Goal: Check status: Check status

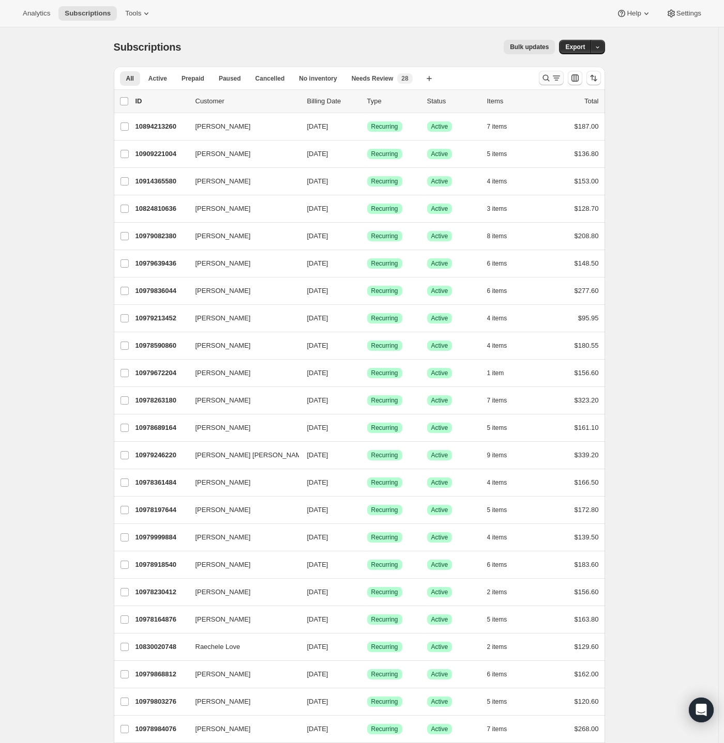
click at [550, 81] on icon "Search and filter results" at bounding box center [546, 78] width 10 height 10
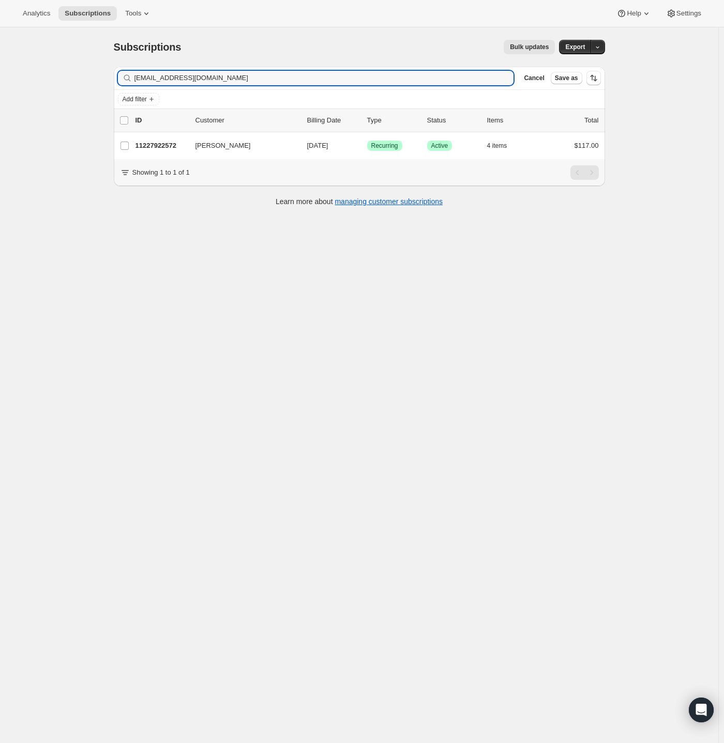
type input "jmazzaroppi@yahoo.com"
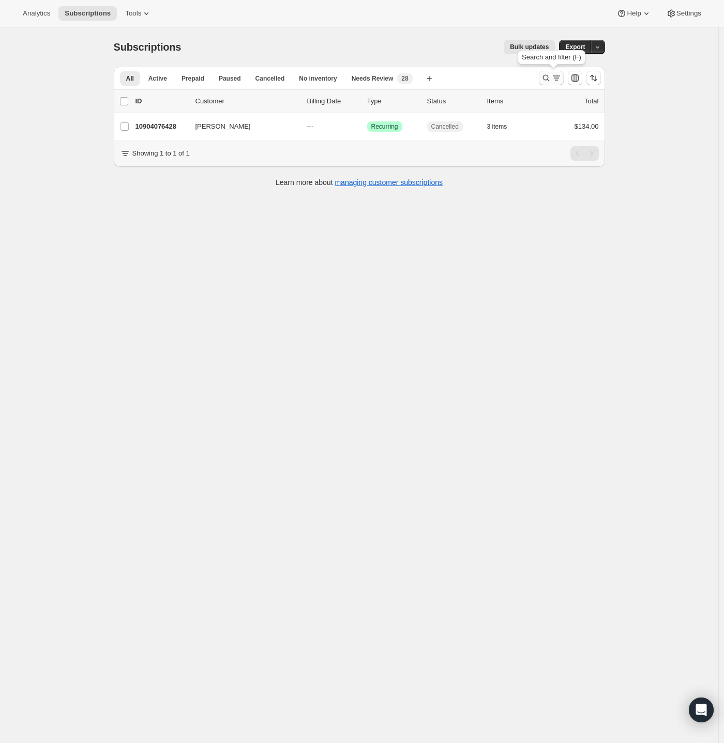
click at [548, 78] on icon "Search and filter results" at bounding box center [546, 78] width 10 height 10
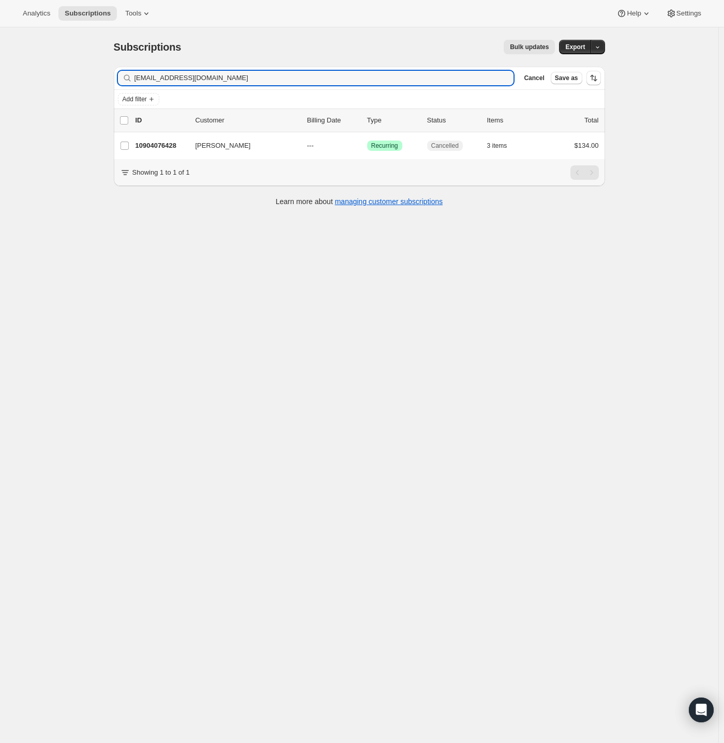
drag, startPoint x: 234, startPoint y: 78, endPoint x: 23, endPoint y: 76, distance: 211.5
click at [27, 73] on div "Subscriptions. This page is ready Subscriptions Bulk updates More actions Bulk …" at bounding box center [359, 398] width 718 height 743
type input "[EMAIL_ADDRESS][DOMAIN_NAME]"
